Goal: Transaction & Acquisition: Subscribe to service/newsletter

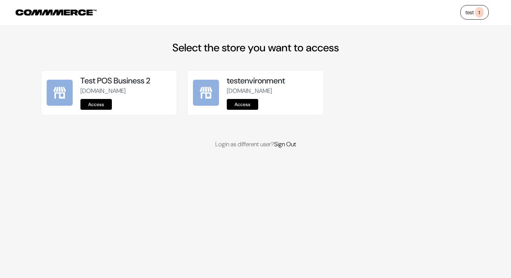
click at [99, 110] on link "Access" at bounding box center [95, 104] width 31 height 11
click at [291, 148] on link "Sign Out" at bounding box center [285, 144] width 22 height 8
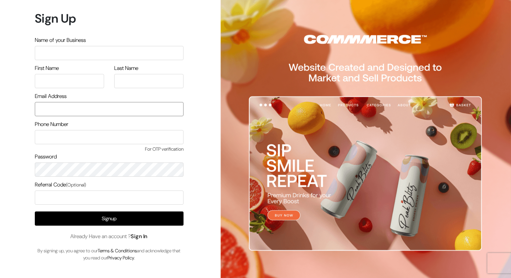
type input "demo@outdocart.in"
click at [141, 237] on link "Sign In" at bounding box center [139, 236] width 17 height 7
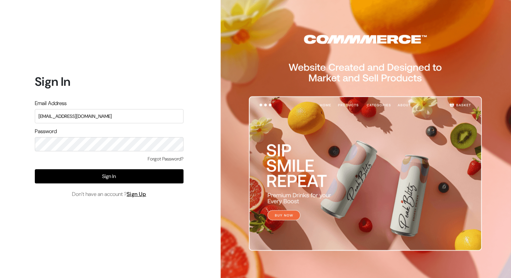
click at [112, 116] on input "[EMAIL_ADDRESS][DOMAIN_NAME]" at bounding box center [109, 116] width 149 height 14
type input "ashish+1@commmerce.com"
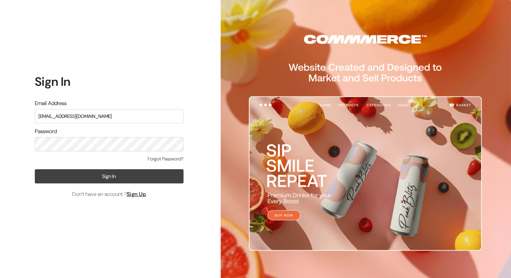
click at [115, 176] on button "Sign In" at bounding box center [109, 176] width 149 height 14
